Goal: Book appointment/travel/reservation

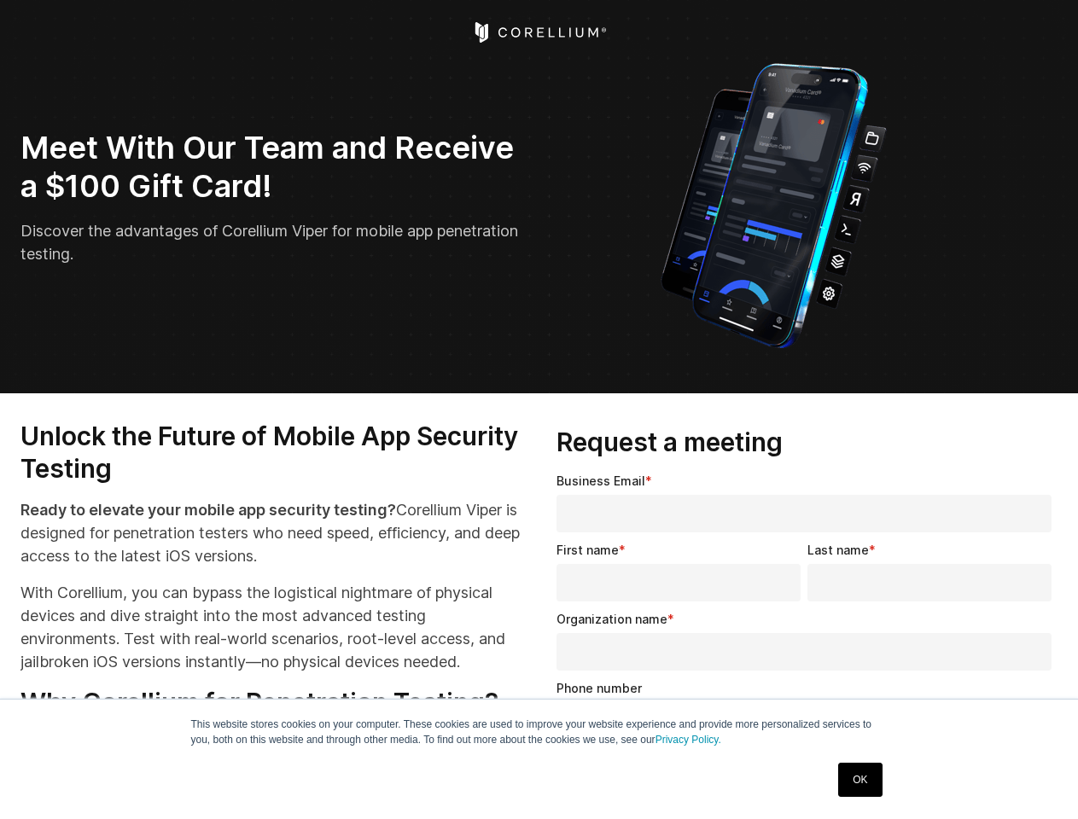
select select "**"
click at [807, 645] on input "Organization name *" at bounding box center [804, 652] width 495 height 38
click at [1040, 782] on img "Open Intercom Messenger" at bounding box center [1040, 782] width 20 height 20
